Goal: Navigation & Orientation: Find specific page/section

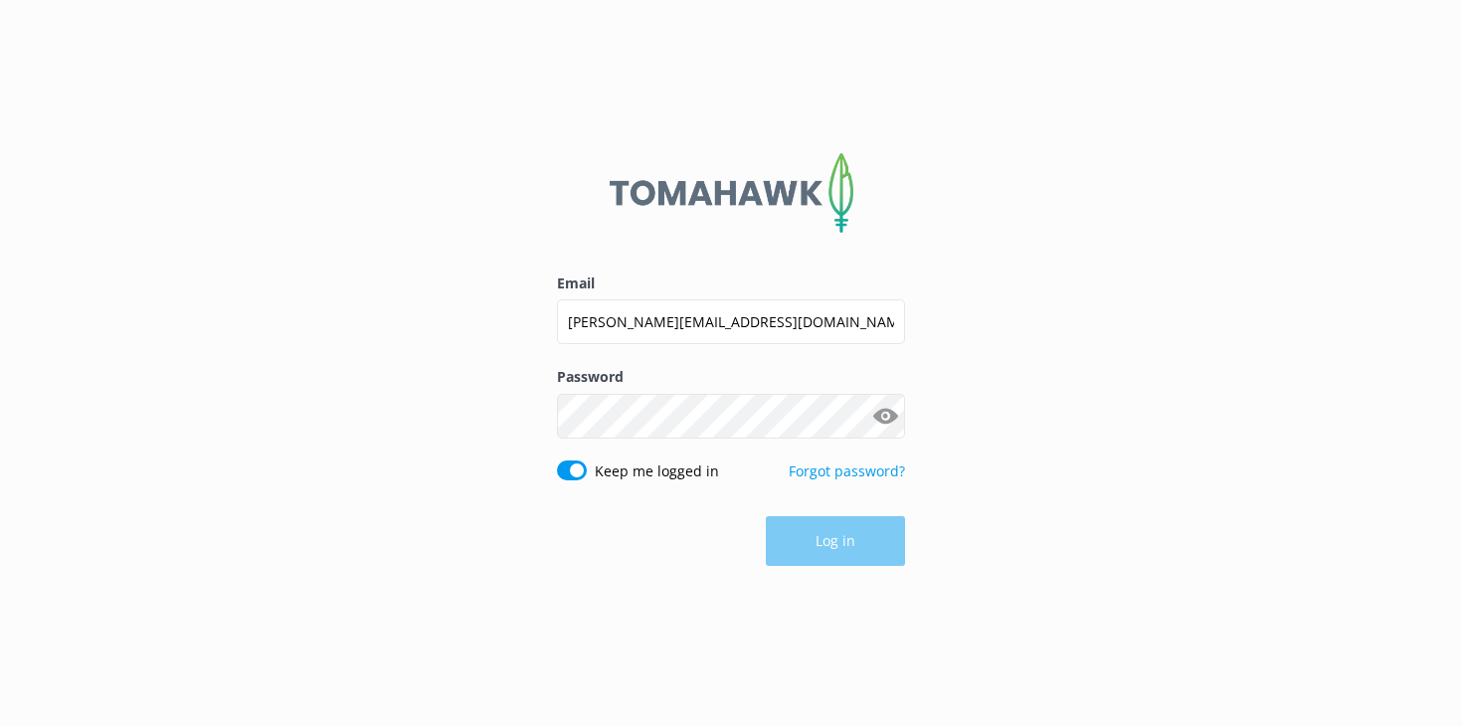
type input "[PERSON_NAME][EMAIL_ADDRESS][DOMAIN_NAME]"
click at [809, 527] on button "Log in" at bounding box center [835, 542] width 139 height 50
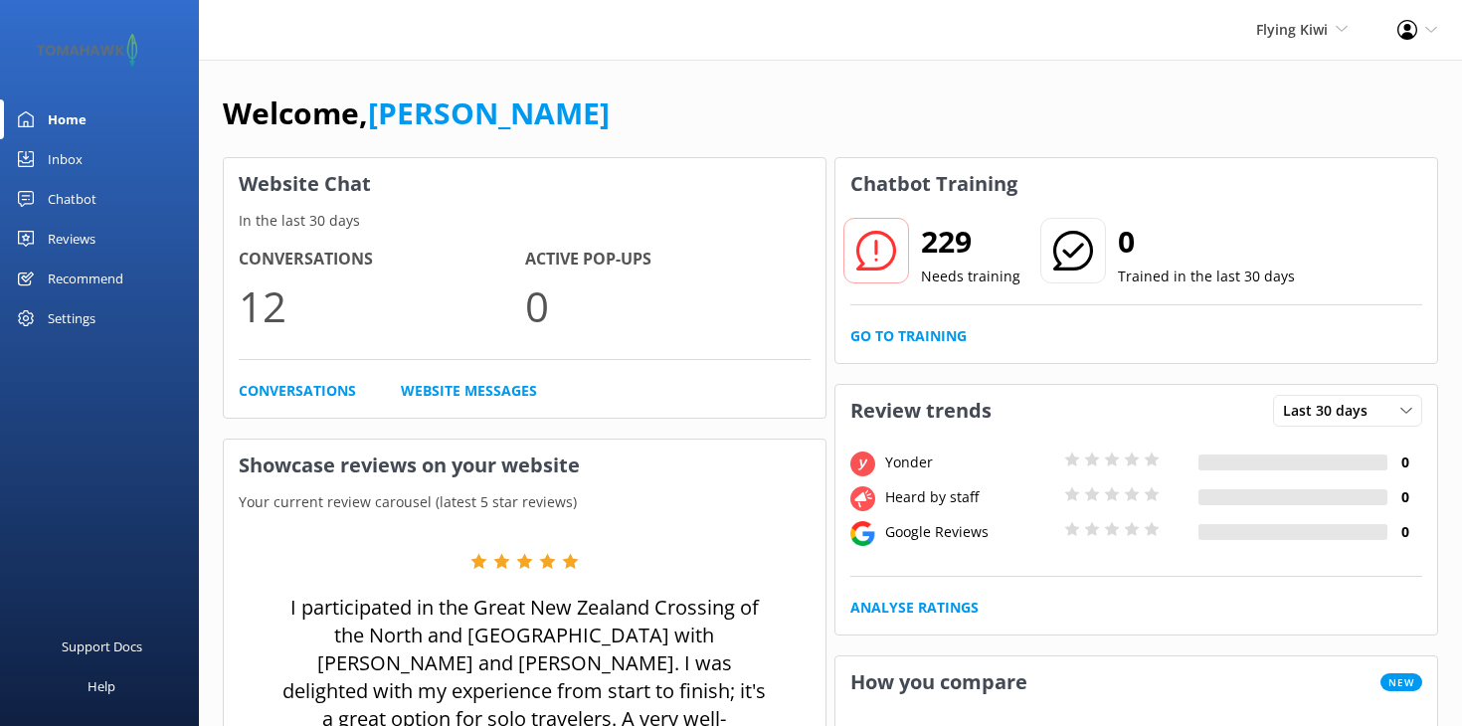
click at [75, 239] on div "Reviews" at bounding box center [72, 239] width 48 height 40
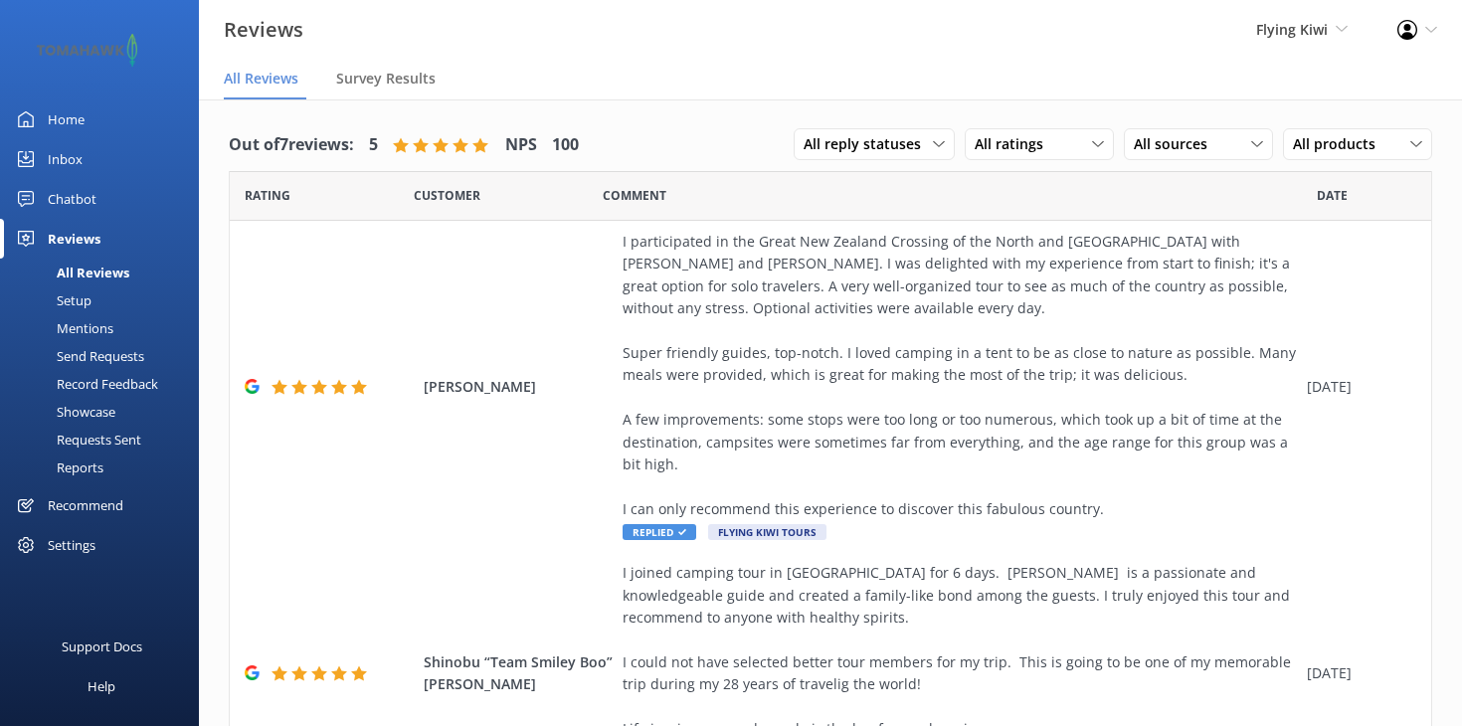
click at [70, 201] on div "Chatbot" at bounding box center [72, 199] width 49 height 40
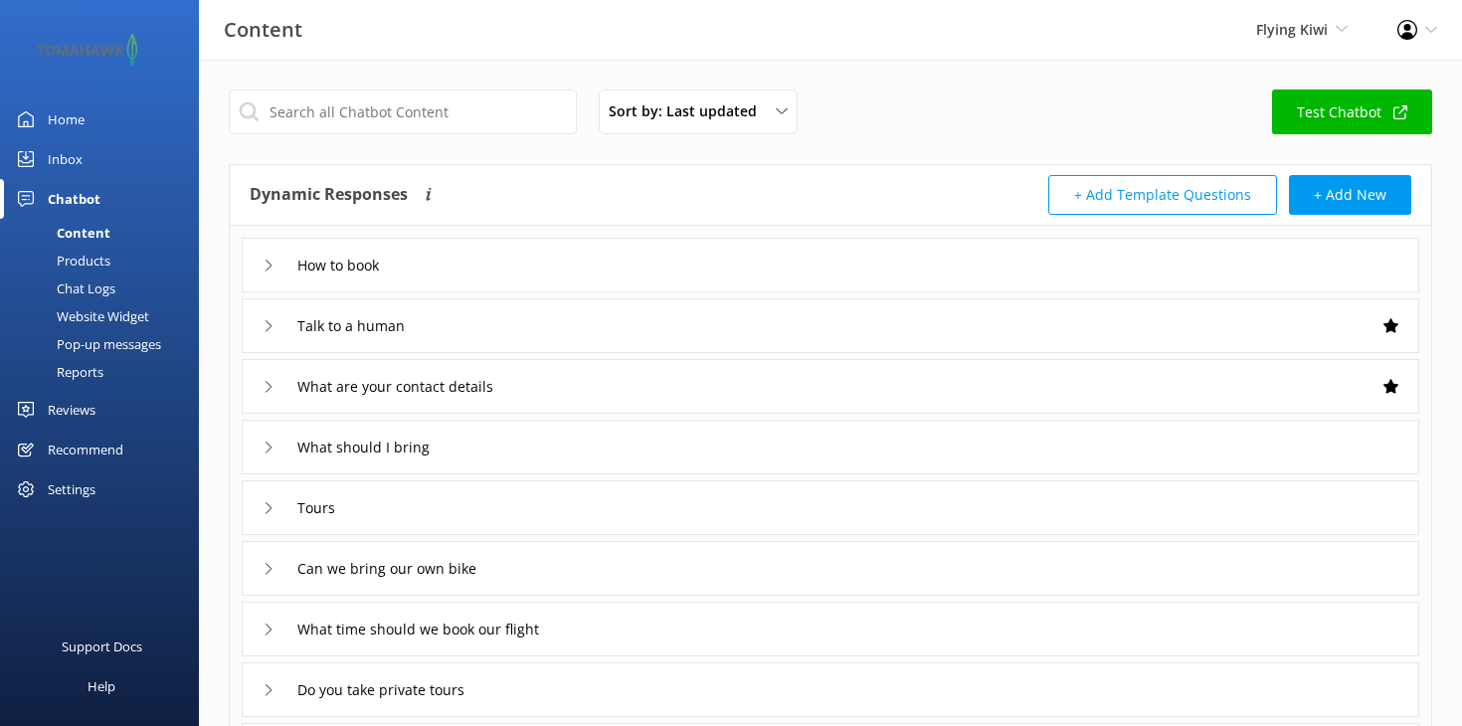
click at [75, 161] on div "Inbox" at bounding box center [65, 159] width 35 height 40
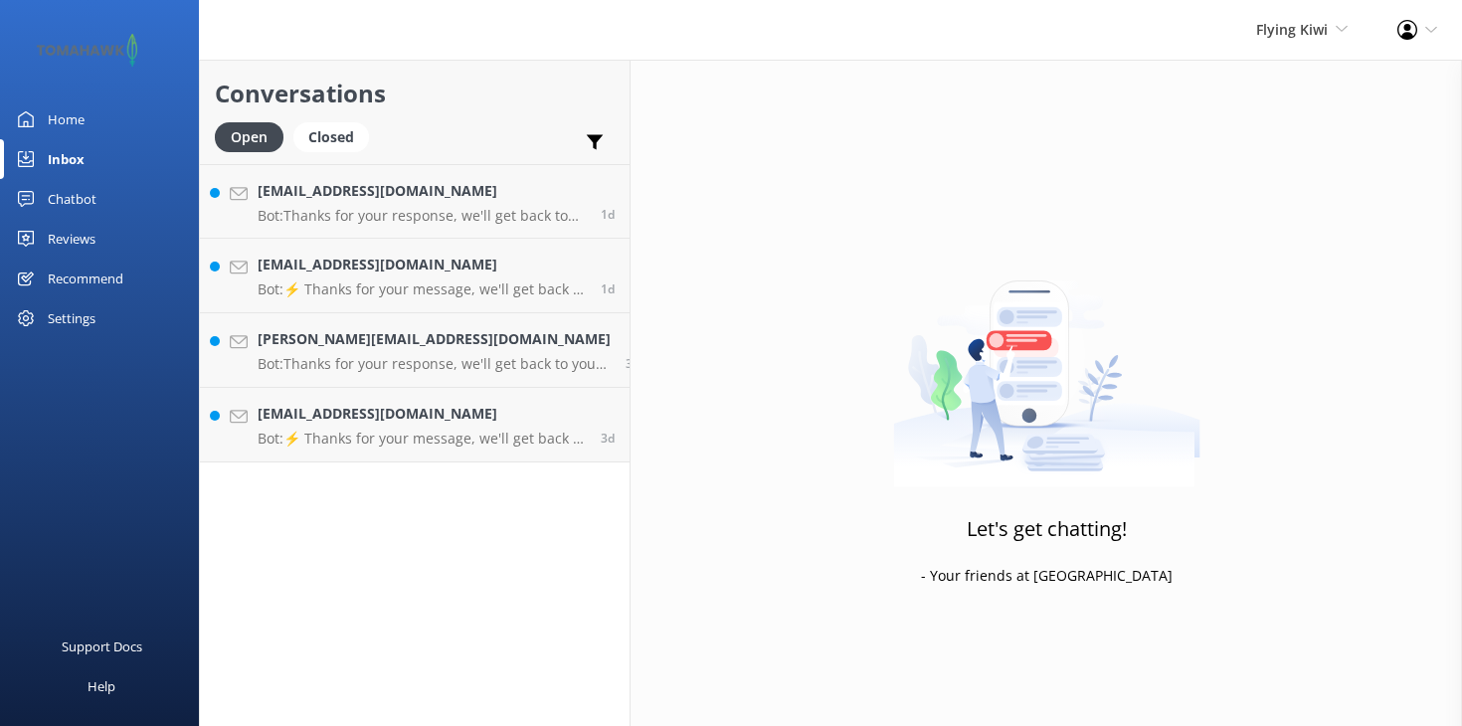
click at [73, 310] on div "Settings" at bounding box center [72, 318] width 48 height 40
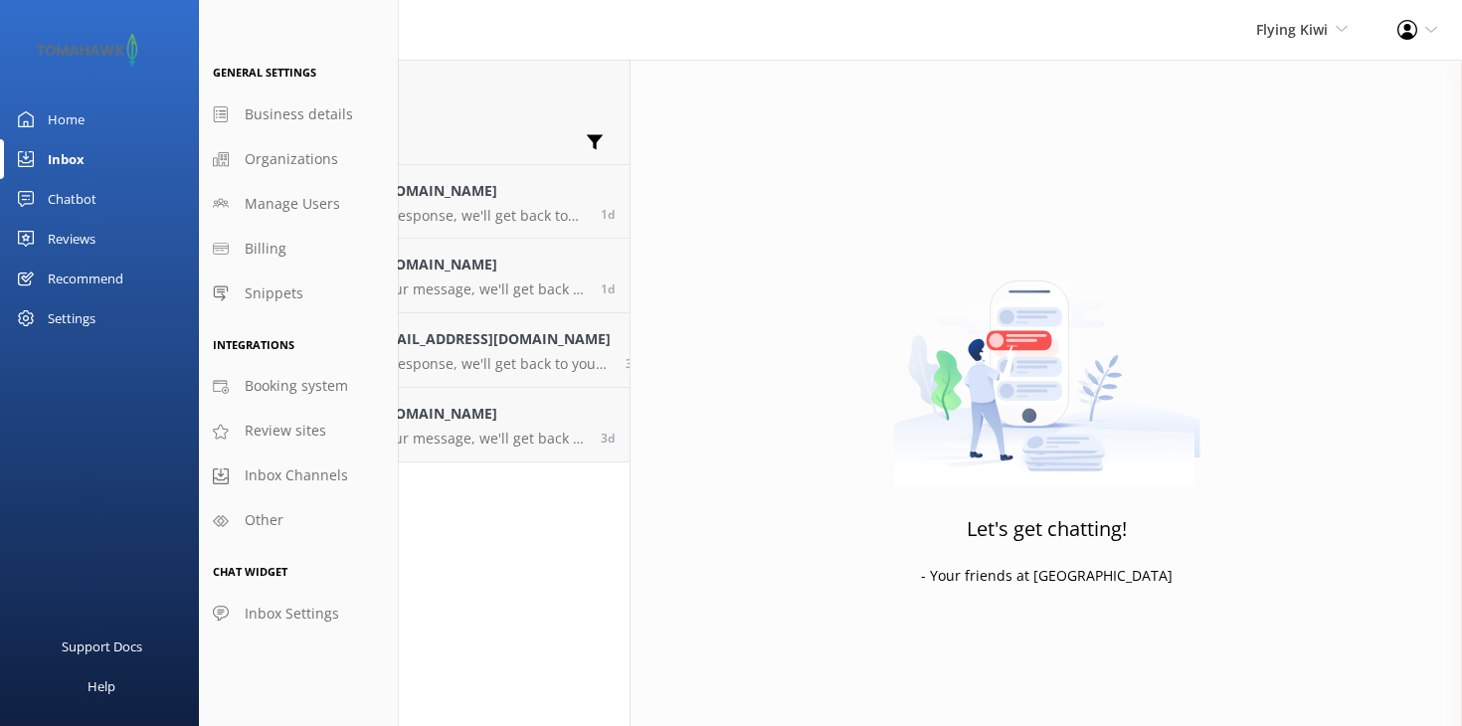
click at [76, 117] on div "Home" at bounding box center [66, 119] width 37 height 40
